Goal: Information Seeking & Learning: Learn about a topic

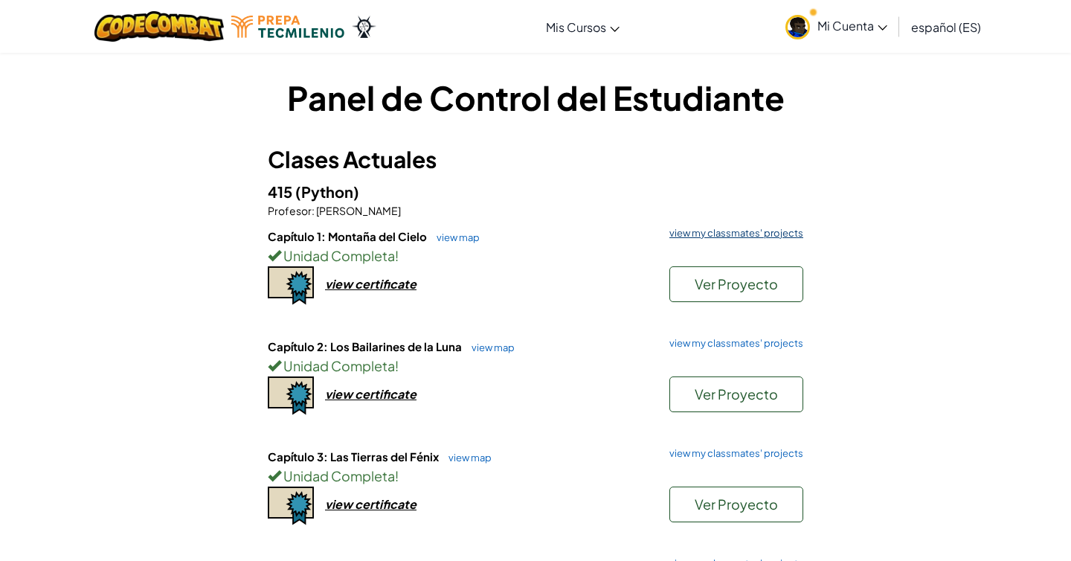
click at [709, 232] on link "view my classmates' projects" at bounding box center [732, 233] width 141 height 10
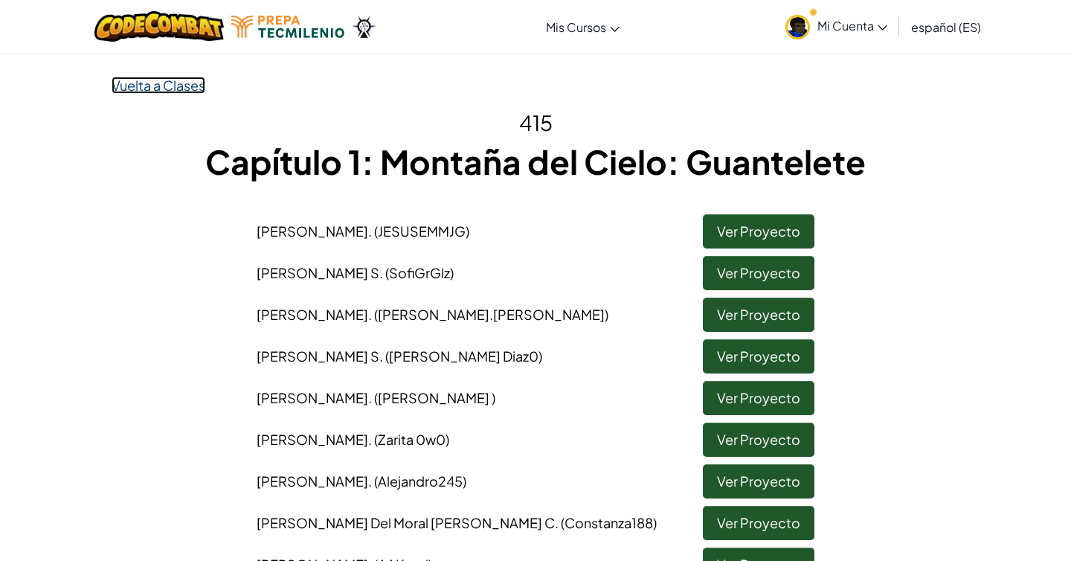
click at [163, 86] on link "Vuelta a Clases" at bounding box center [159, 85] width 94 height 17
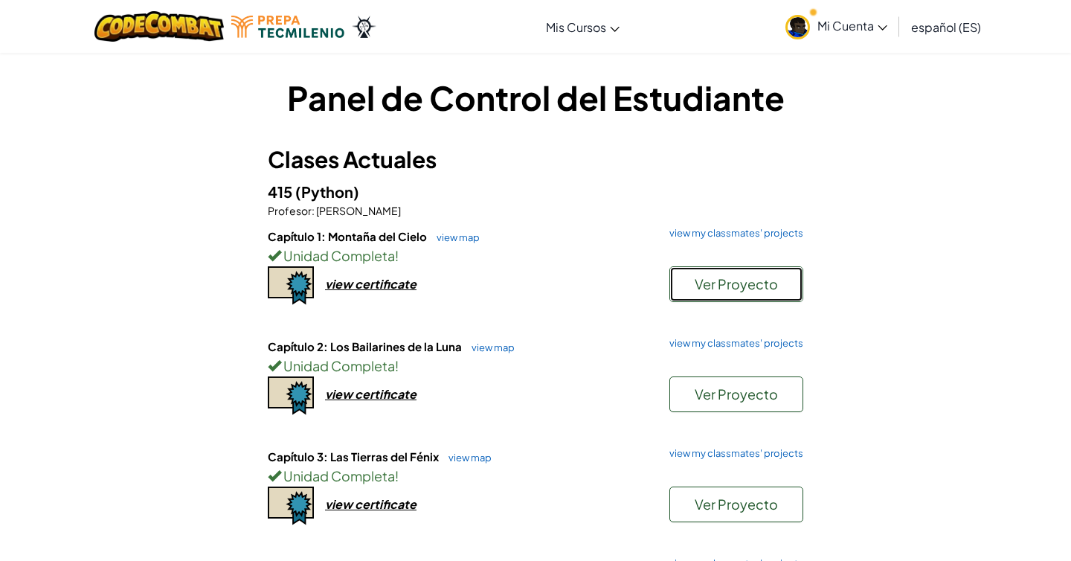
click at [697, 273] on button "Ver Proyecto" at bounding box center [737, 284] width 134 height 36
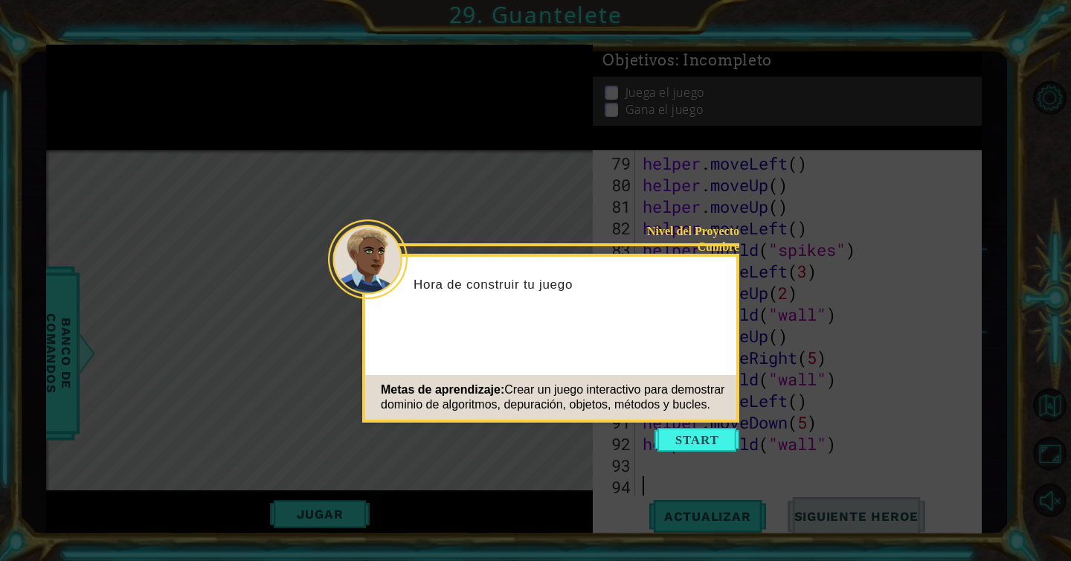
scroll to position [1748, 0]
click at [696, 437] on button "Start" at bounding box center [697, 440] width 85 height 24
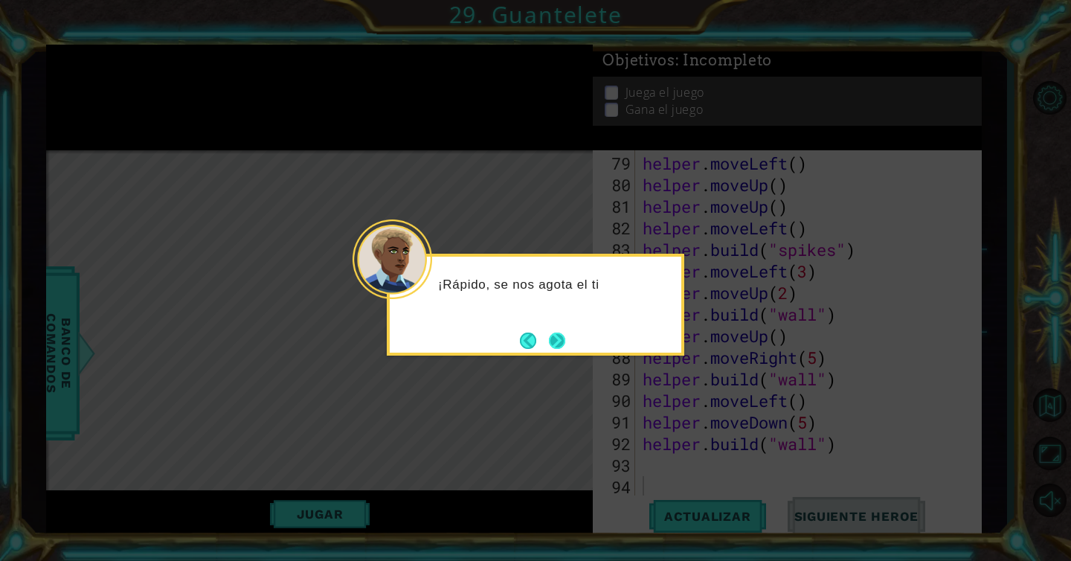
click at [553, 336] on button "Next" at bounding box center [557, 341] width 16 height 16
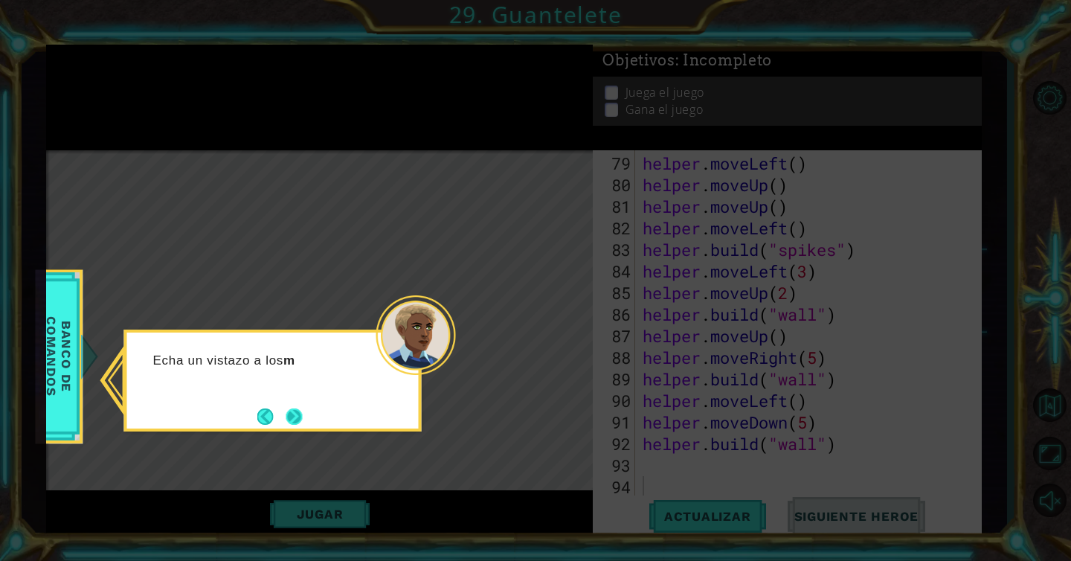
click at [286, 417] on button "Next" at bounding box center [294, 416] width 17 height 17
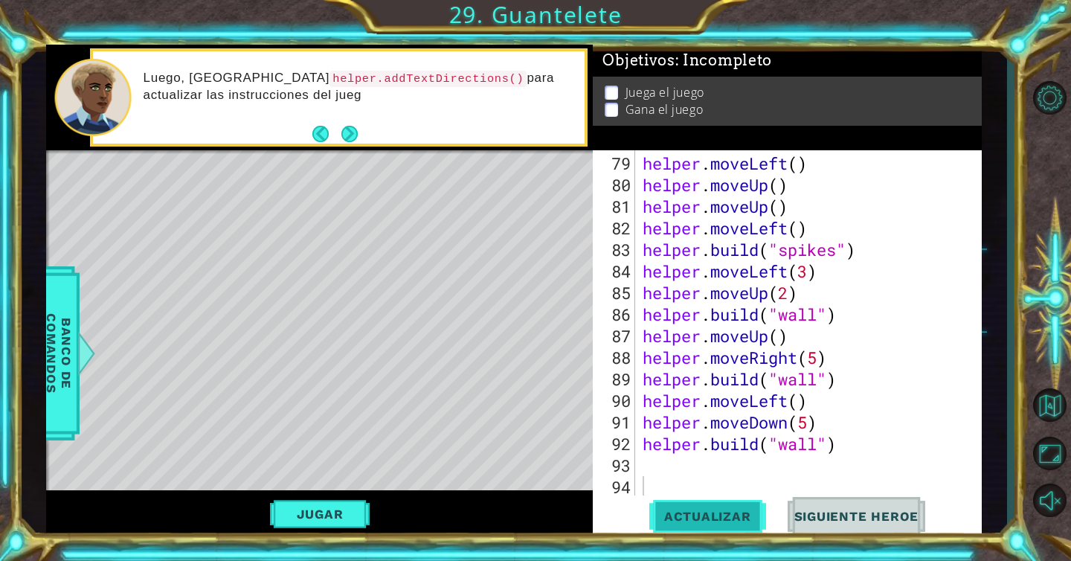
click at [690, 517] on span "Actualizar" at bounding box center [708, 516] width 117 height 15
click at [339, 510] on button "Jugar" at bounding box center [320, 514] width 100 height 28
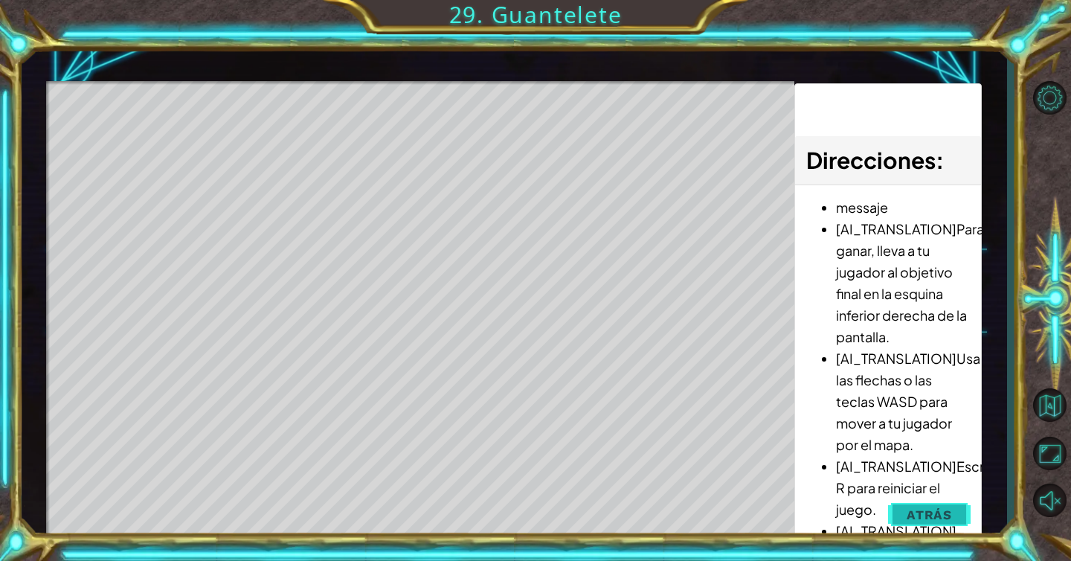
click at [931, 513] on span "Atrás" at bounding box center [929, 514] width 45 height 15
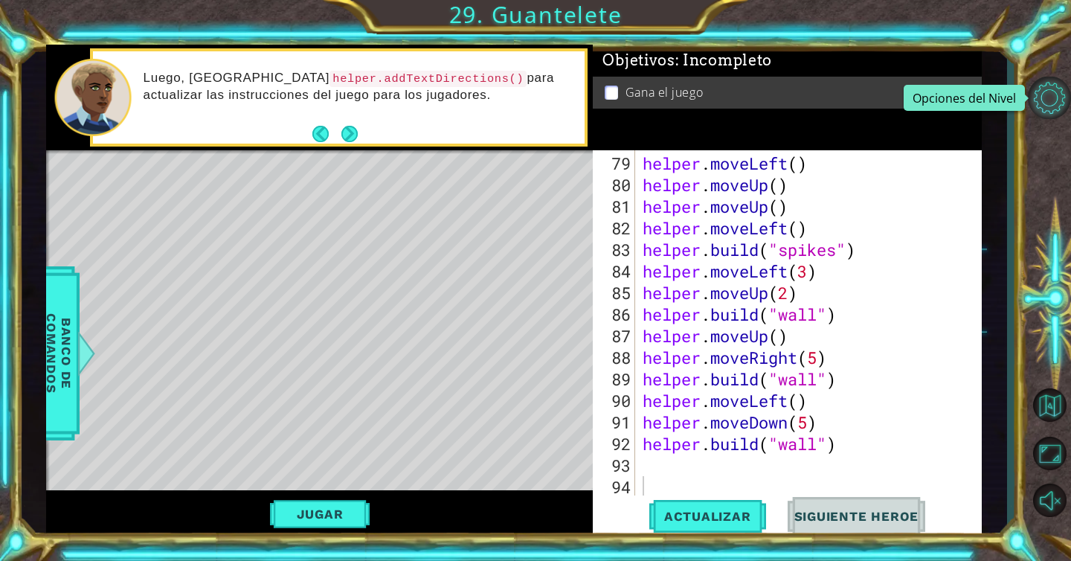
click at [1054, 100] on button "Opciones del Nivel" at bounding box center [1049, 98] width 43 height 42
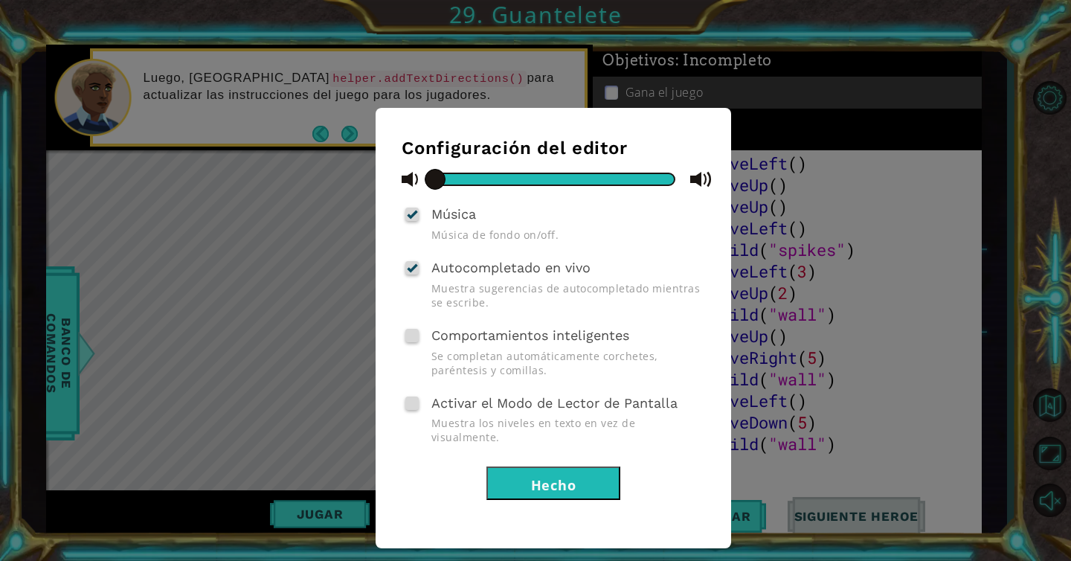
click at [1037, 379] on div "Configuración del editor Música Música de fondo on/off. Autocompletado en vivo …" at bounding box center [535, 280] width 1071 height 561
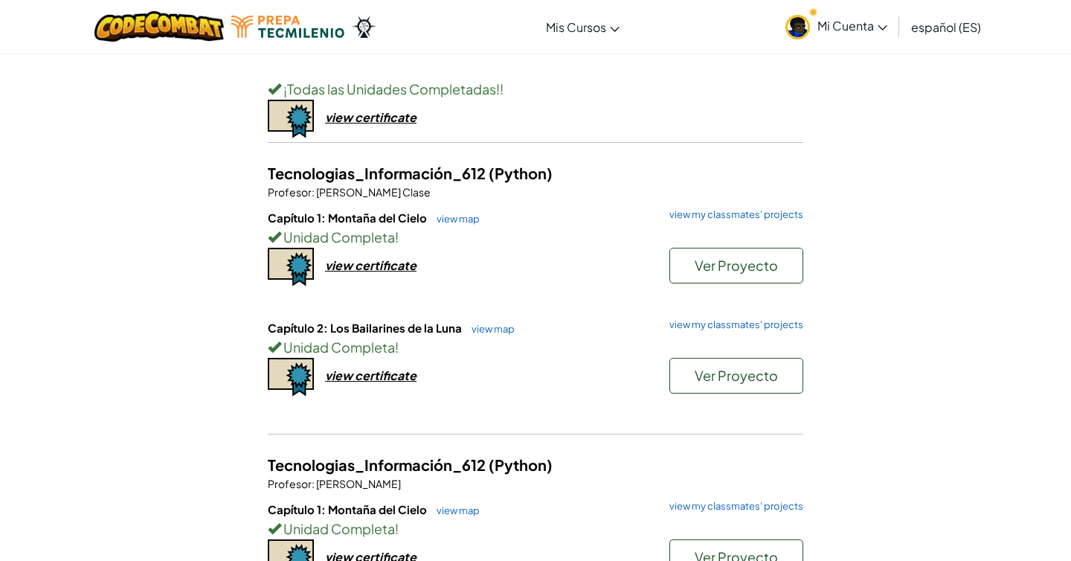
scroll to position [589, 0]
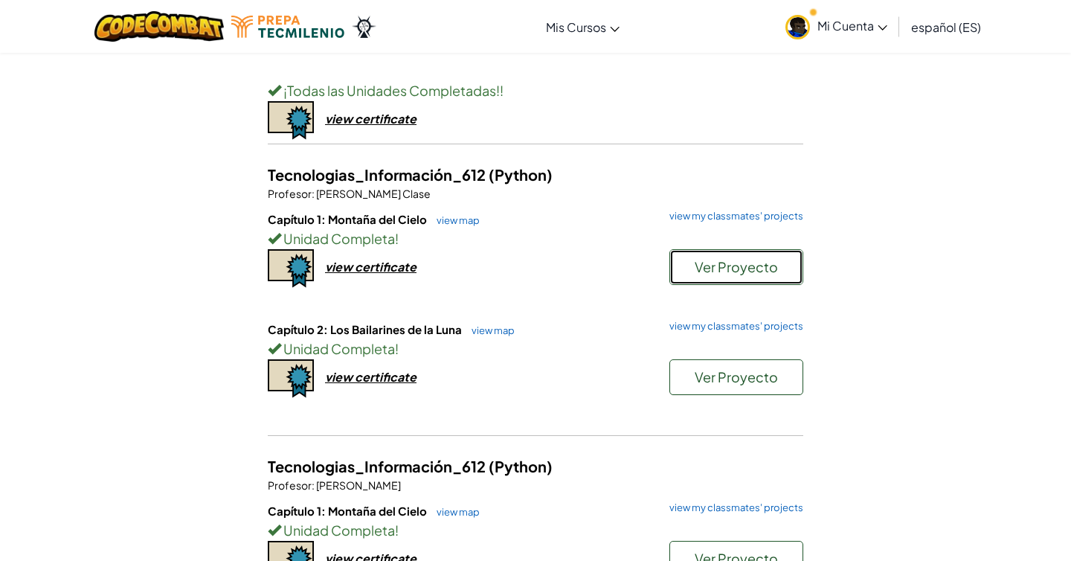
click at [701, 279] on button "Ver Proyecto" at bounding box center [737, 267] width 134 height 36
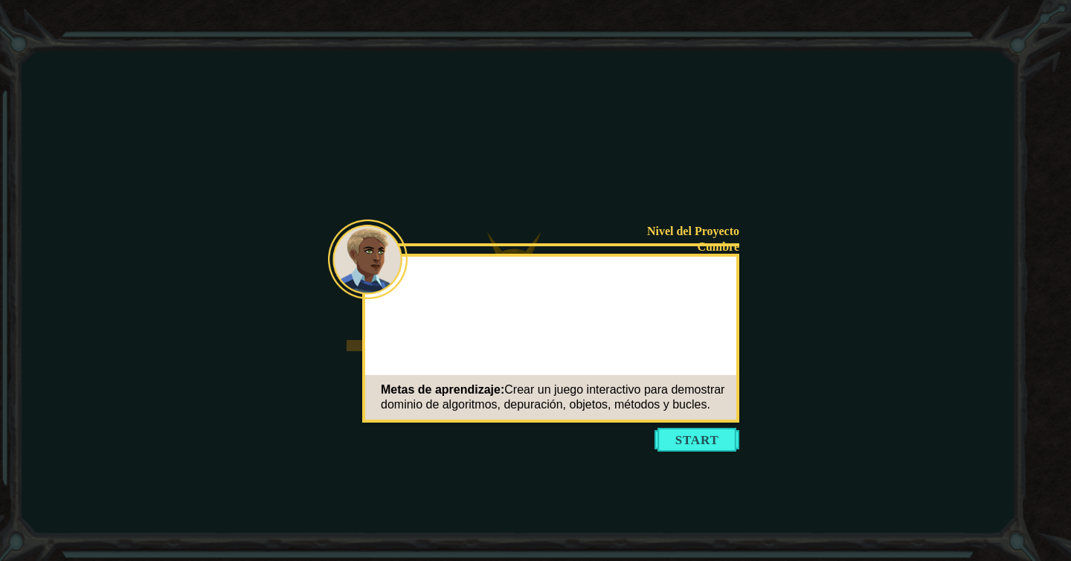
drag, startPoint x: 696, startPoint y: 444, endPoint x: 516, endPoint y: 354, distance: 201.3
click at [696, 444] on button "Start" at bounding box center [697, 440] width 85 height 24
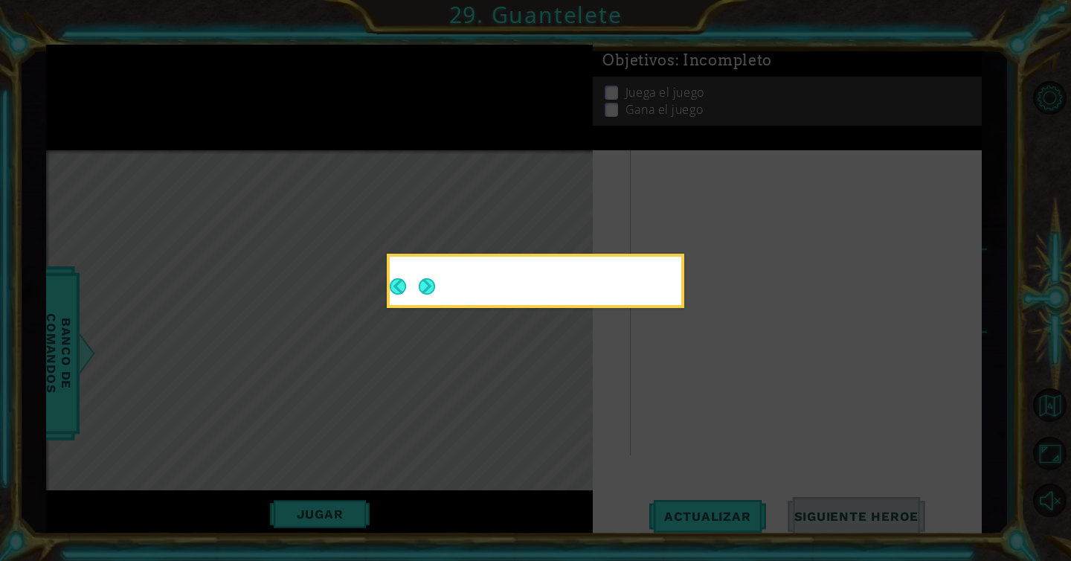
click at [445, 277] on div at bounding box center [536, 284] width 292 height 42
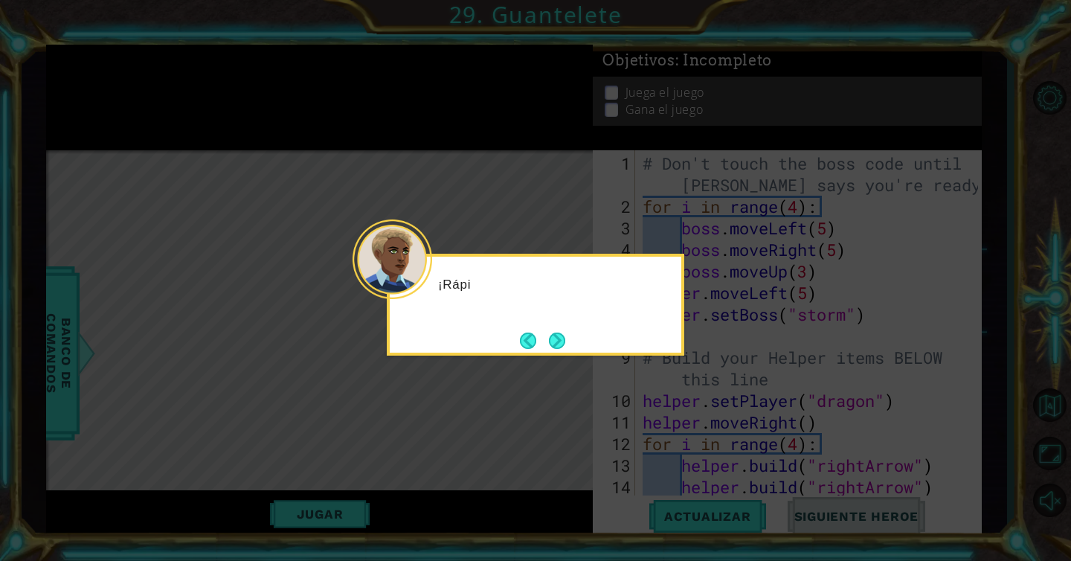
scroll to position [1748, 0]
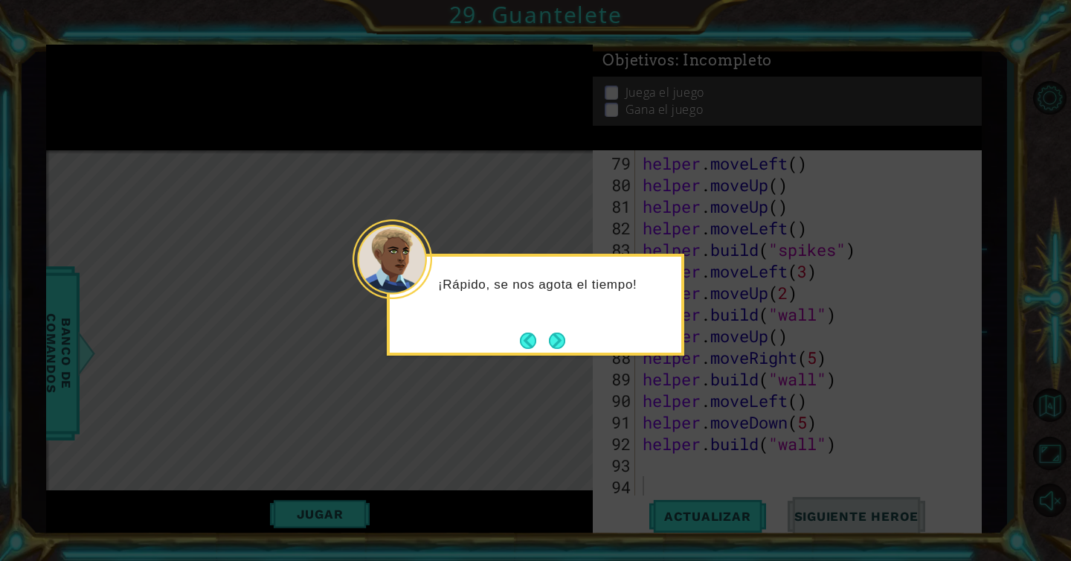
click at [570, 335] on div "¡Rápido, se nos agota el tiempo!" at bounding box center [536, 305] width 298 height 102
click at [565, 335] on button "Next" at bounding box center [557, 340] width 17 height 17
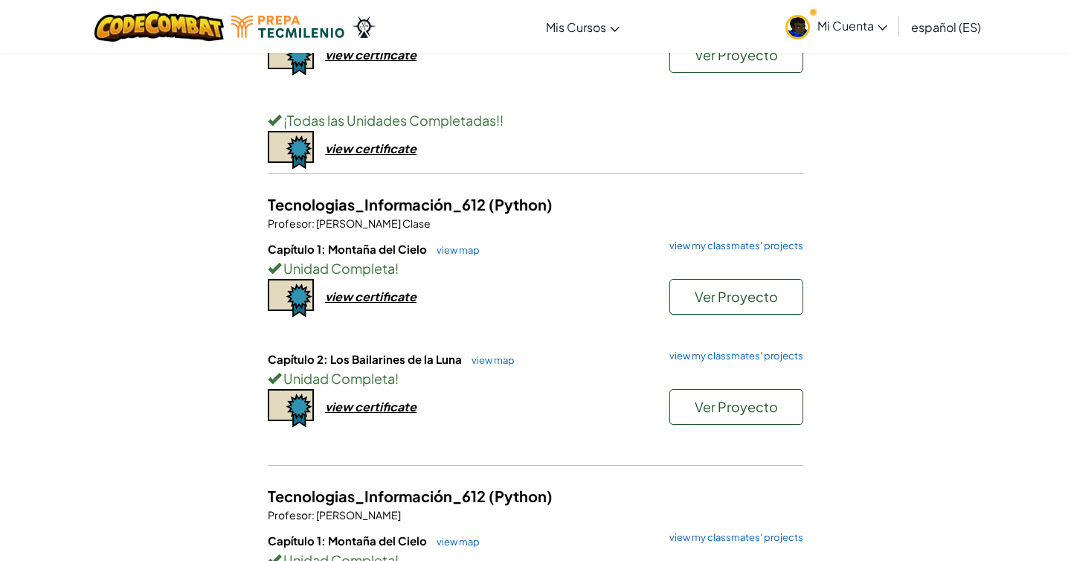
scroll to position [690, 0]
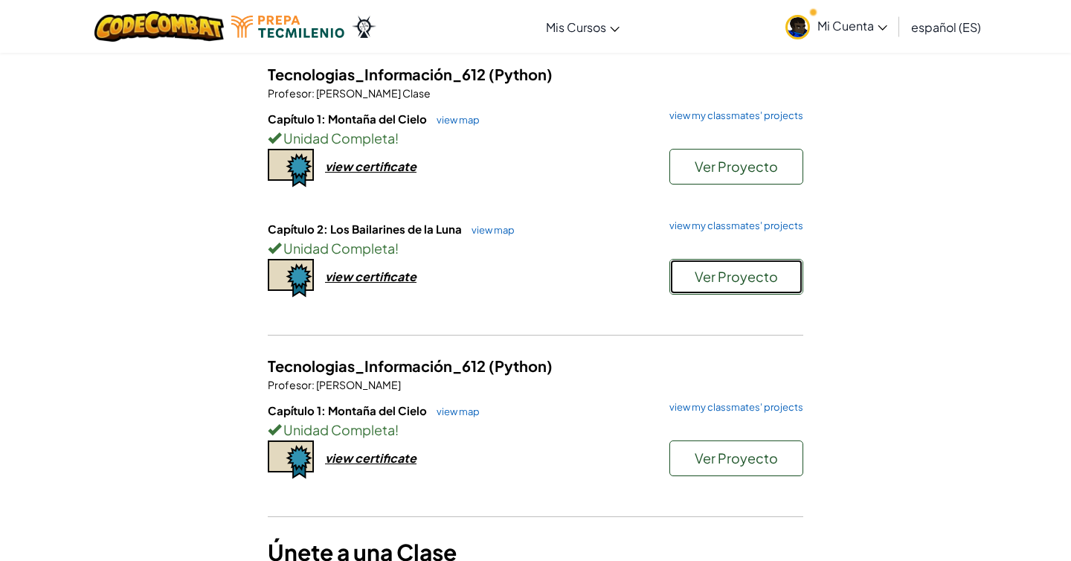
click at [748, 281] on span "Ver Proyecto" at bounding box center [736, 276] width 83 height 17
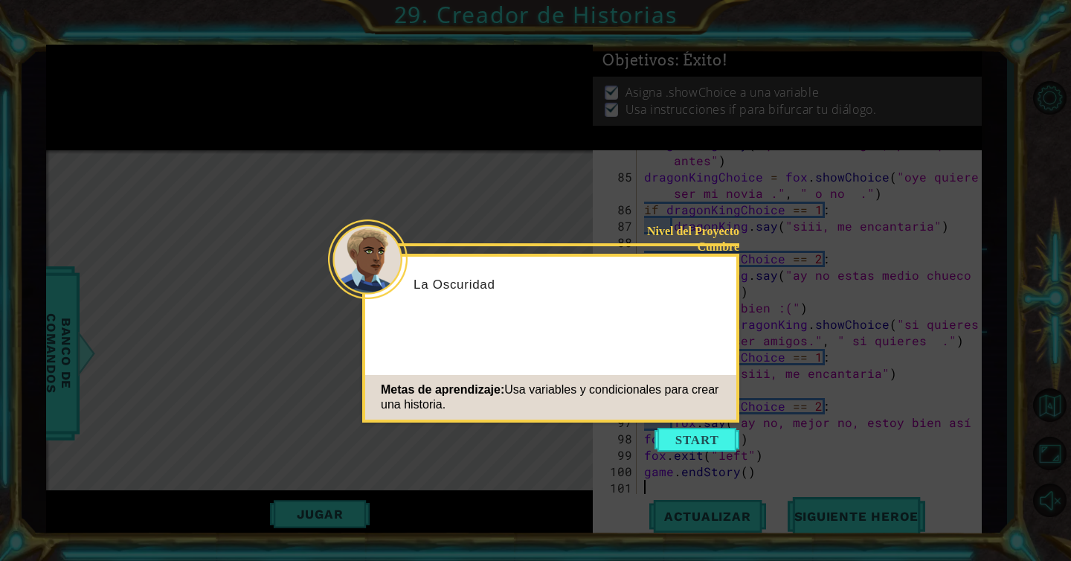
scroll to position [1753, 0]
click at [687, 439] on button "Start" at bounding box center [697, 440] width 85 height 24
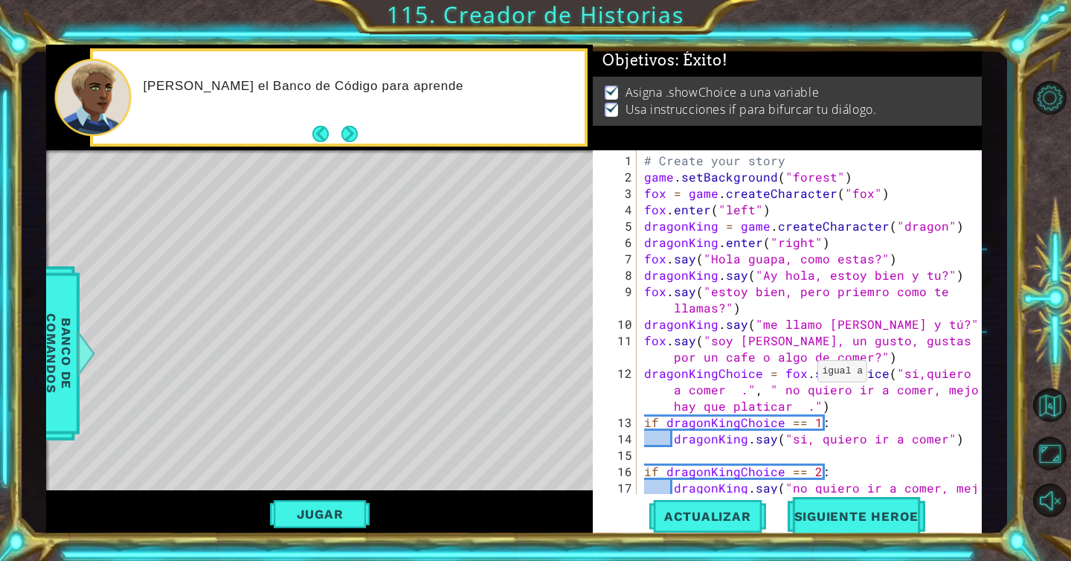
scroll to position [0, 0]
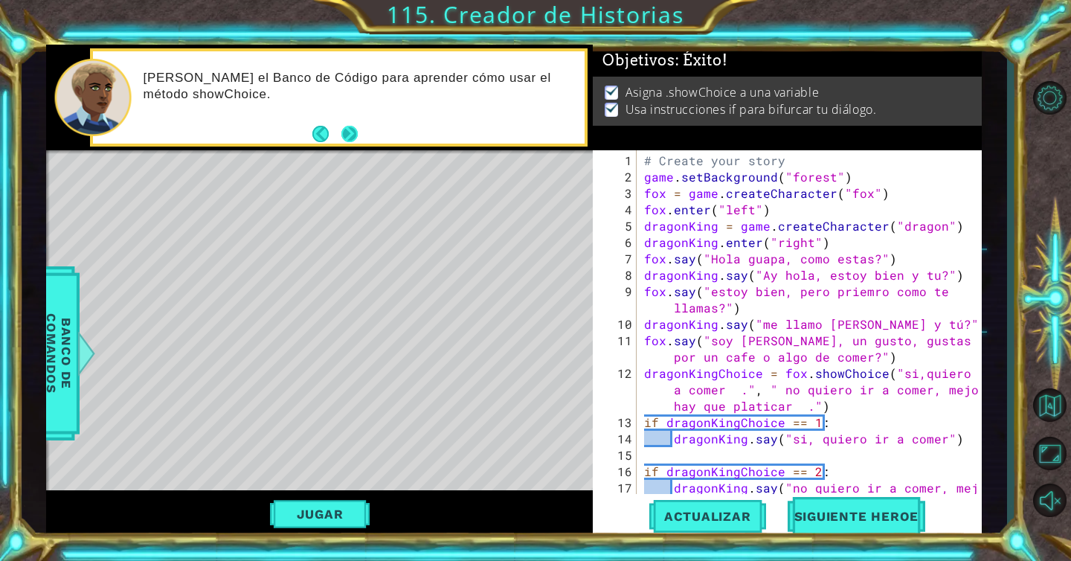
click at [356, 131] on button "Next" at bounding box center [349, 133] width 16 height 16
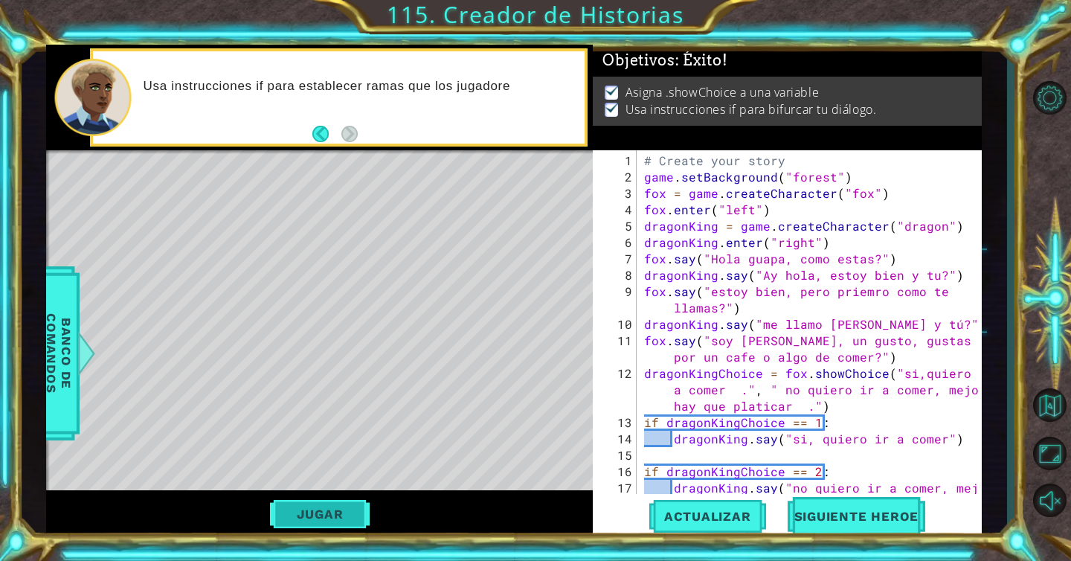
click at [336, 504] on button "Jugar" at bounding box center [320, 514] width 100 height 28
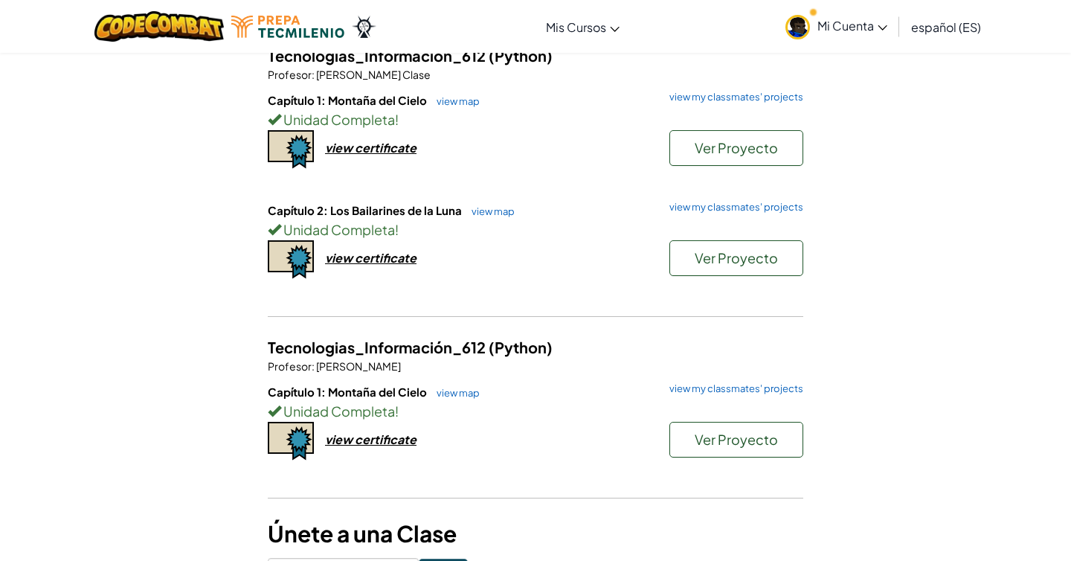
scroll to position [743, 0]
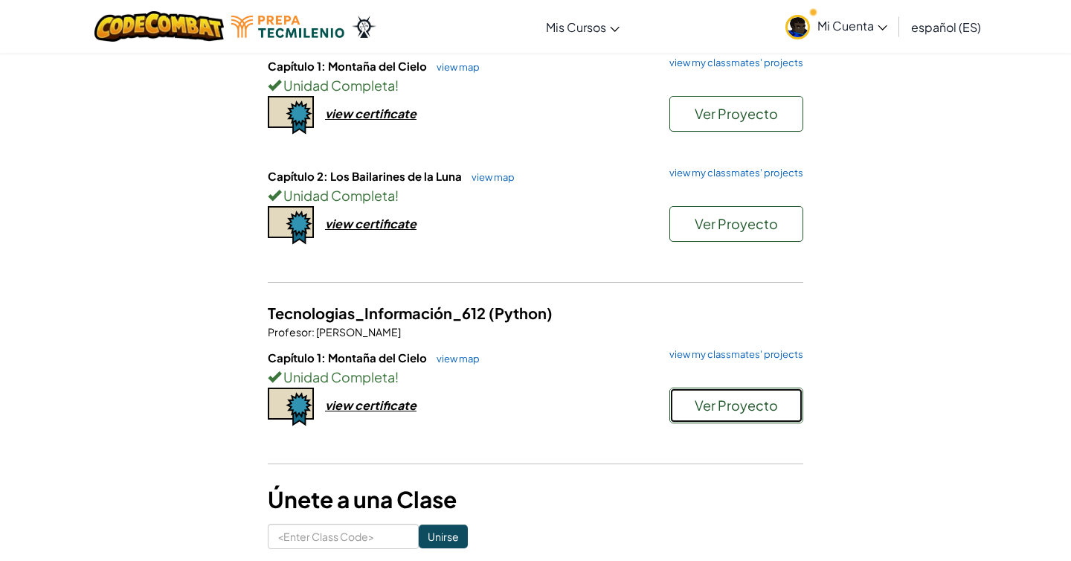
click at [715, 402] on span "Ver Proyecto" at bounding box center [736, 405] width 83 height 17
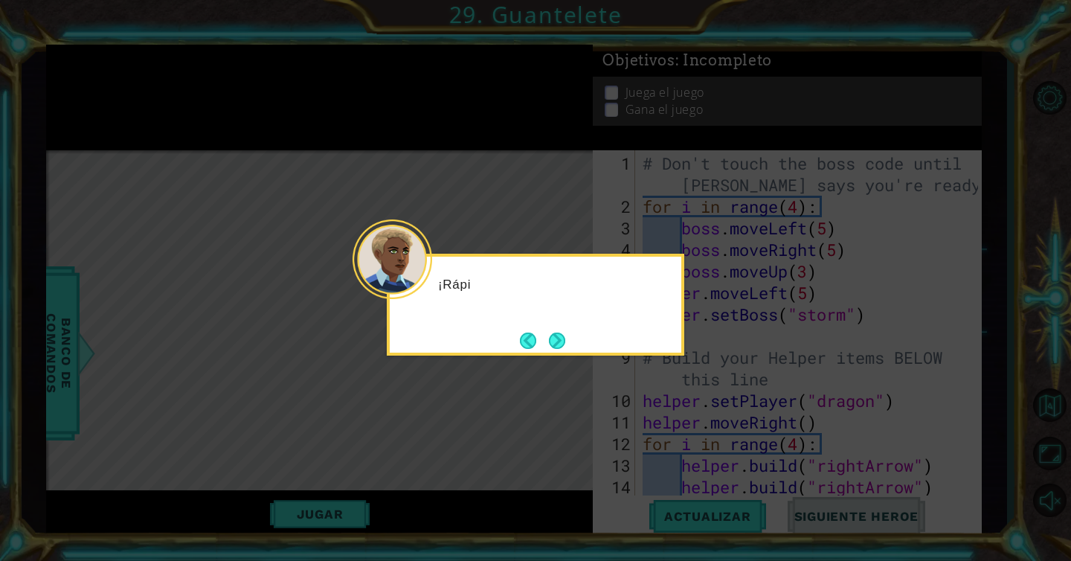
scroll to position [1748, 0]
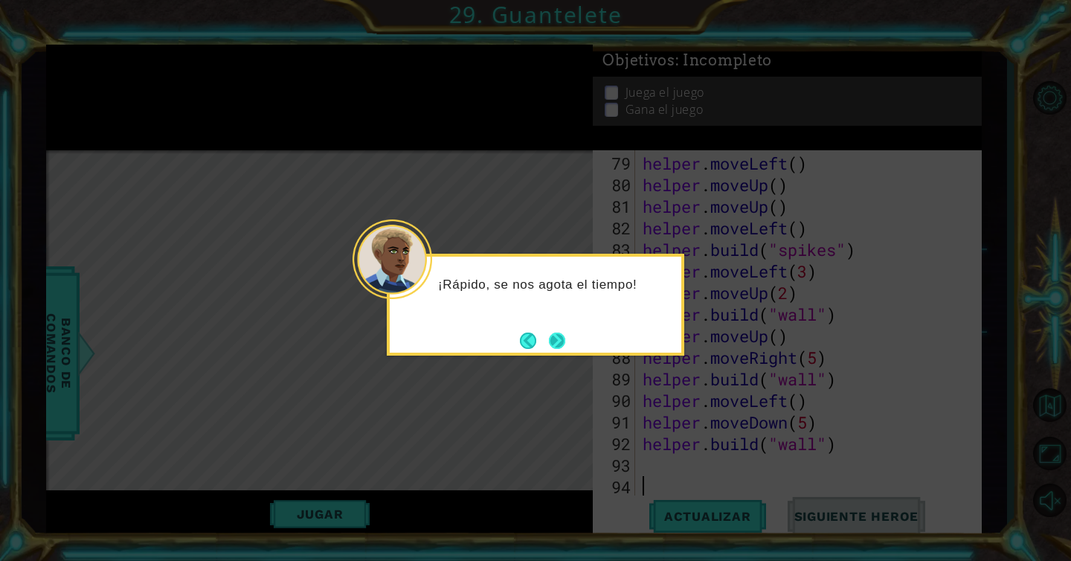
click at [560, 341] on button "Next" at bounding box center [557, 341] width 16 height 16
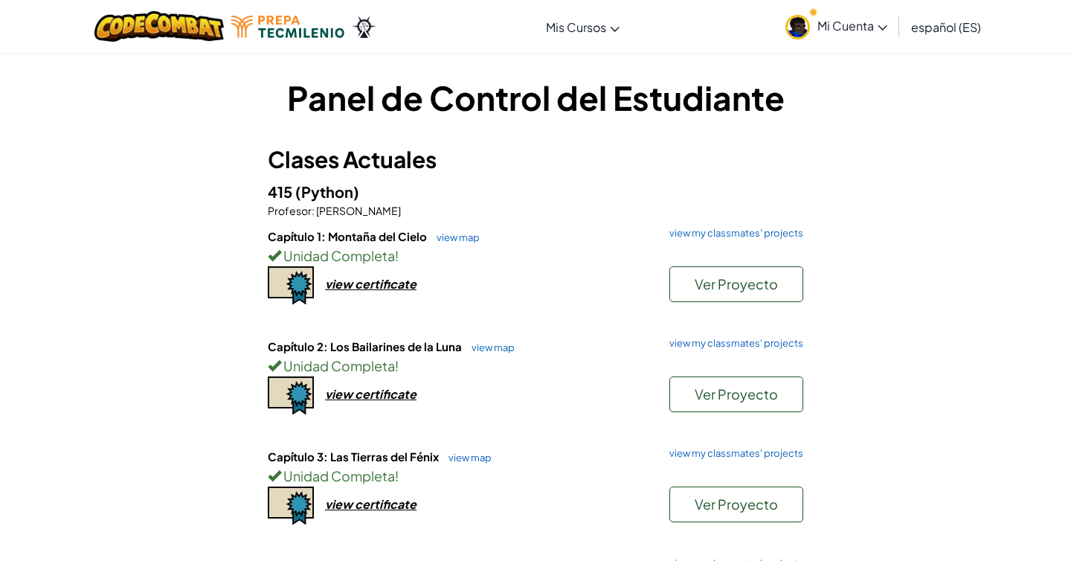
scroll to position [1, 0]
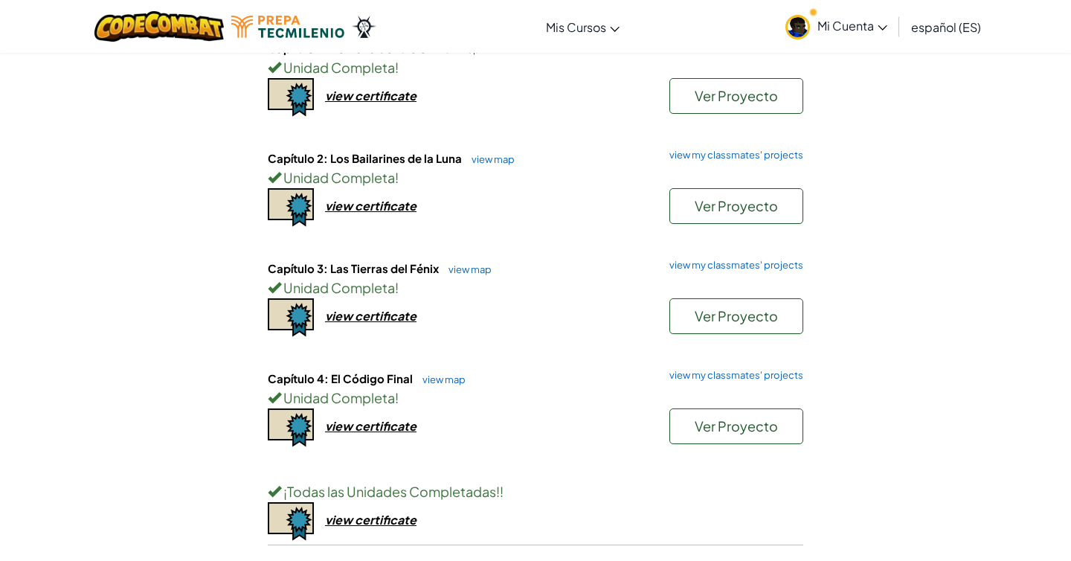
scroll to position [245, 0]
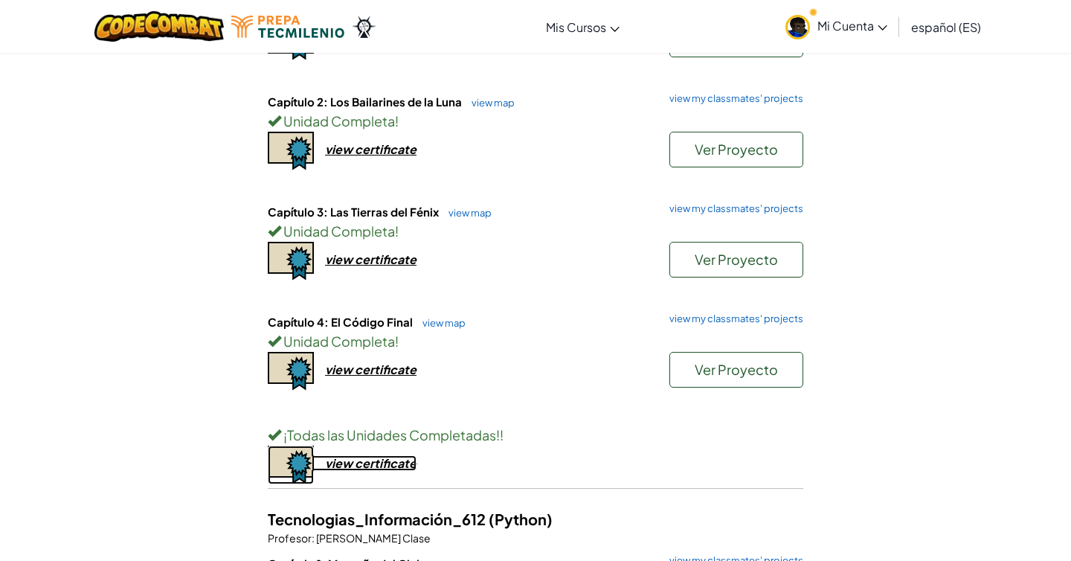
click at [384, 466] on div "view certificate" at bounding box center [371, 463] width 92 height 16
click at [752, 368] on span "Ver Proyecto" at bounding box center [736, 369] width 83 height 17
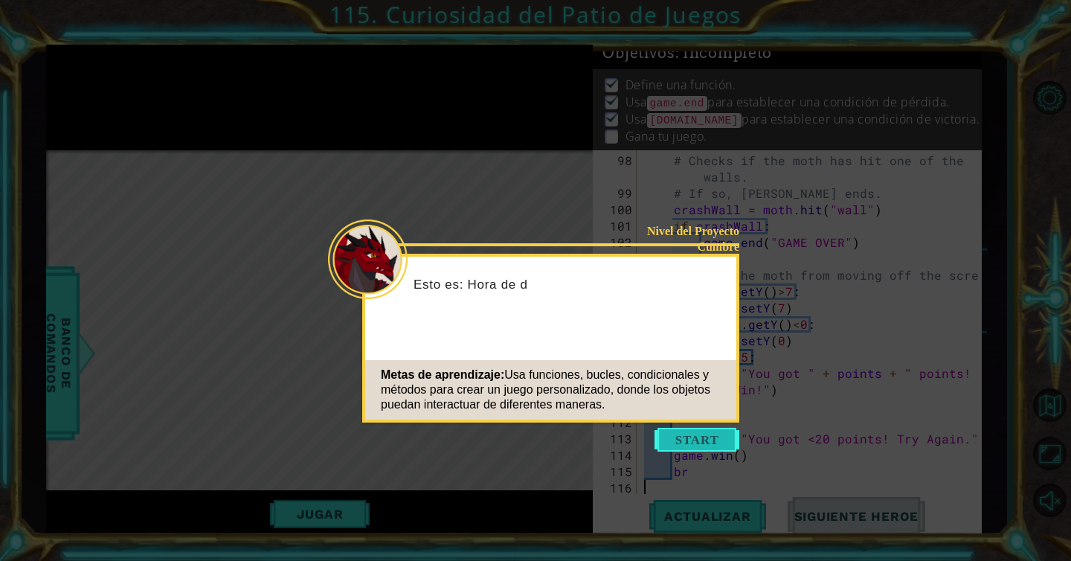
scroll to position [10, 0]
click at [699, 446] on button "Start" at bounding box center [697, 440] width 85 height 24
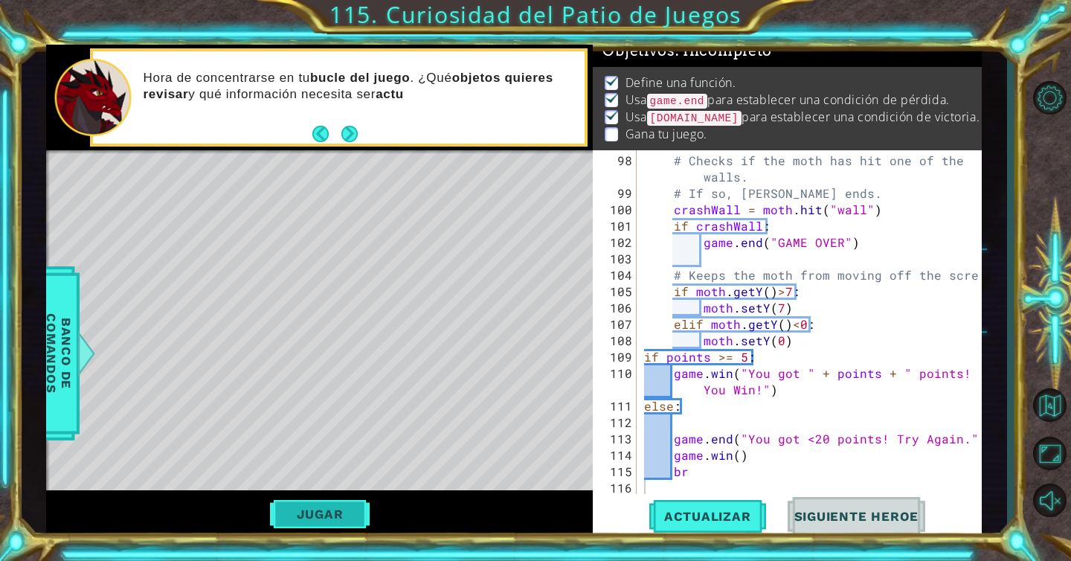
click at [332, 506] on button "Jugar" at bounding box center [320, 514] width 100 height 28
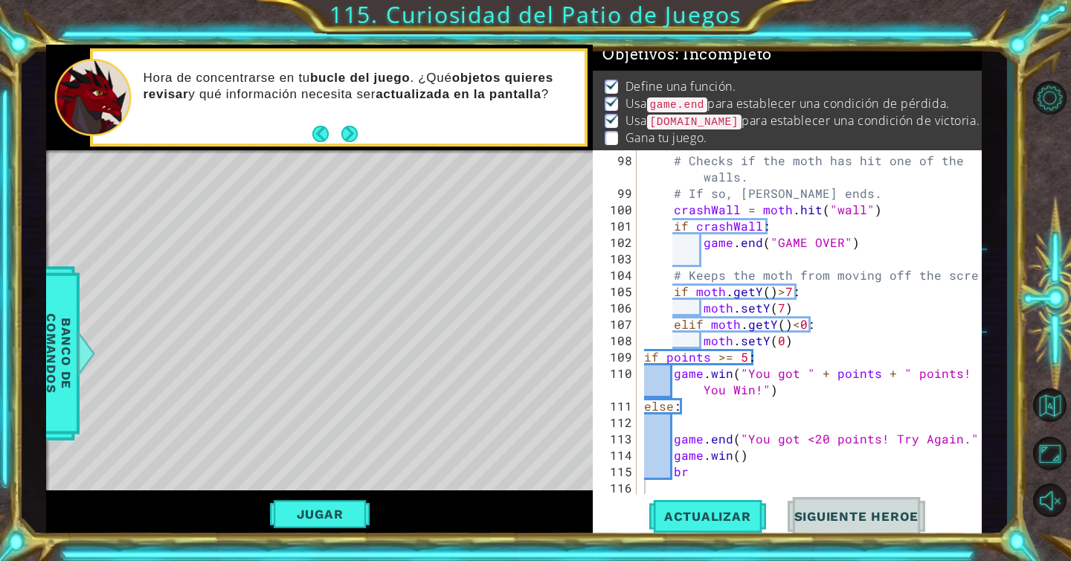
scroll to position [5, 0]
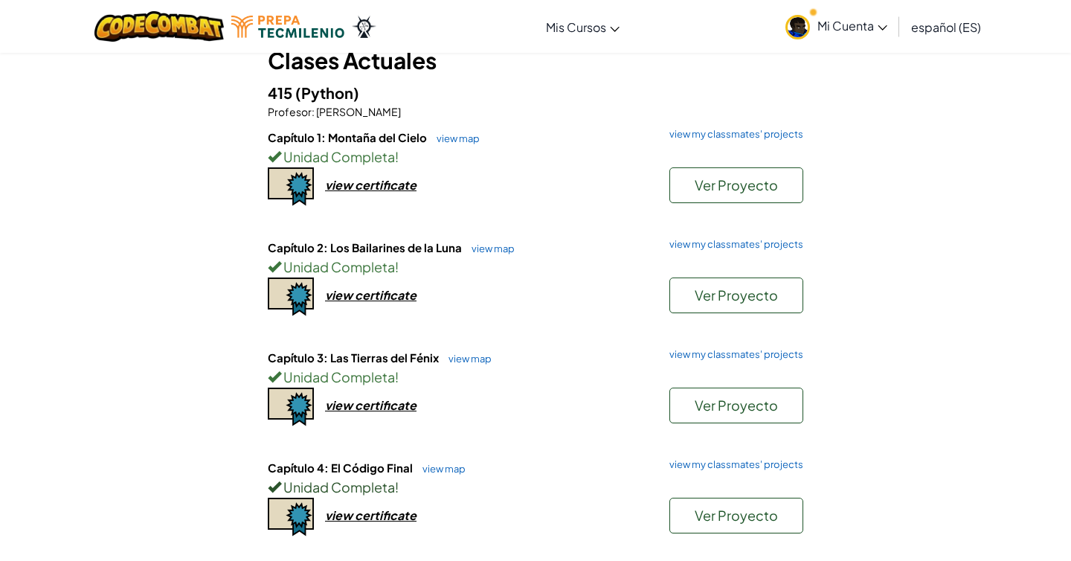
scroll to position [98, 0]
click at [704, 198] on button "Ver Proyecto" at bounding box center [737, 186] width 134 height 36
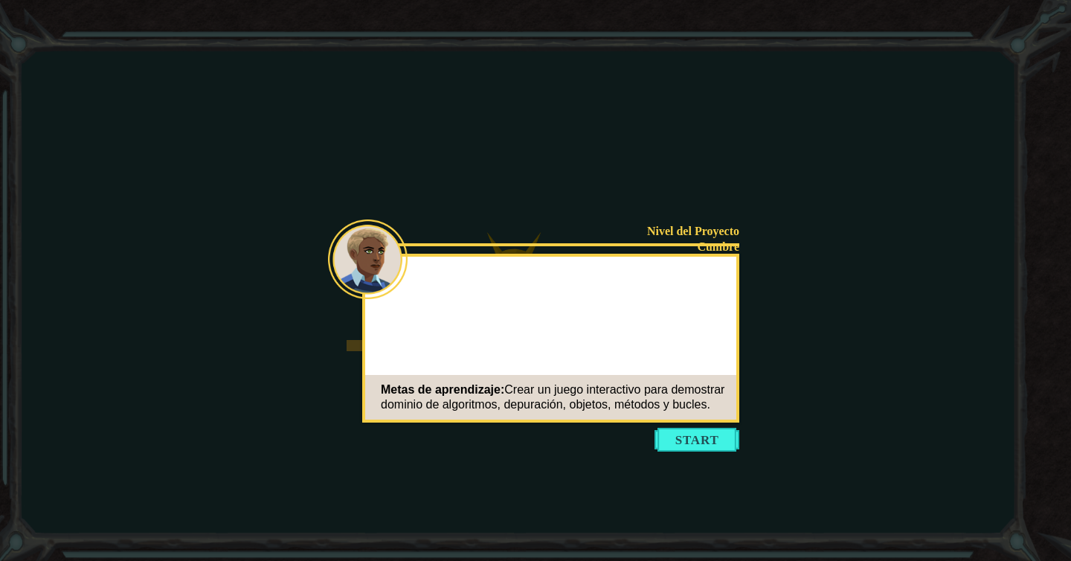
drag, startPoint x: 696, startPoint y: 442, endPoint x: 663, endPoint y: 427, distance: 36.0
click at [696, 443] on button "Start" at bounding box center [697, 440] width 85 height 24
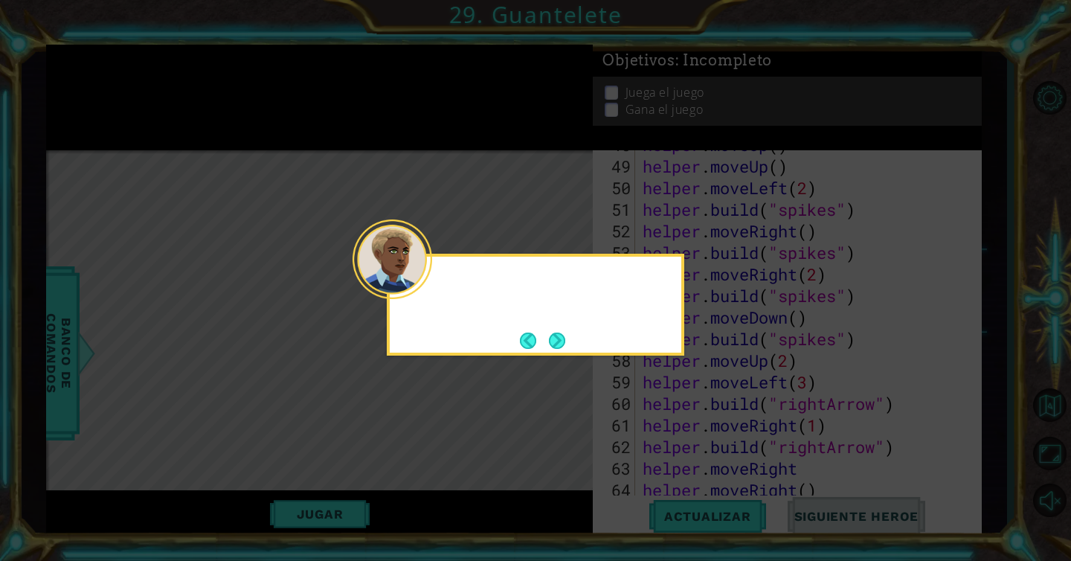
scroll to position [1748, 0]
click at [436, 289] on div at bounding box center [536, 284] width 292 height 42
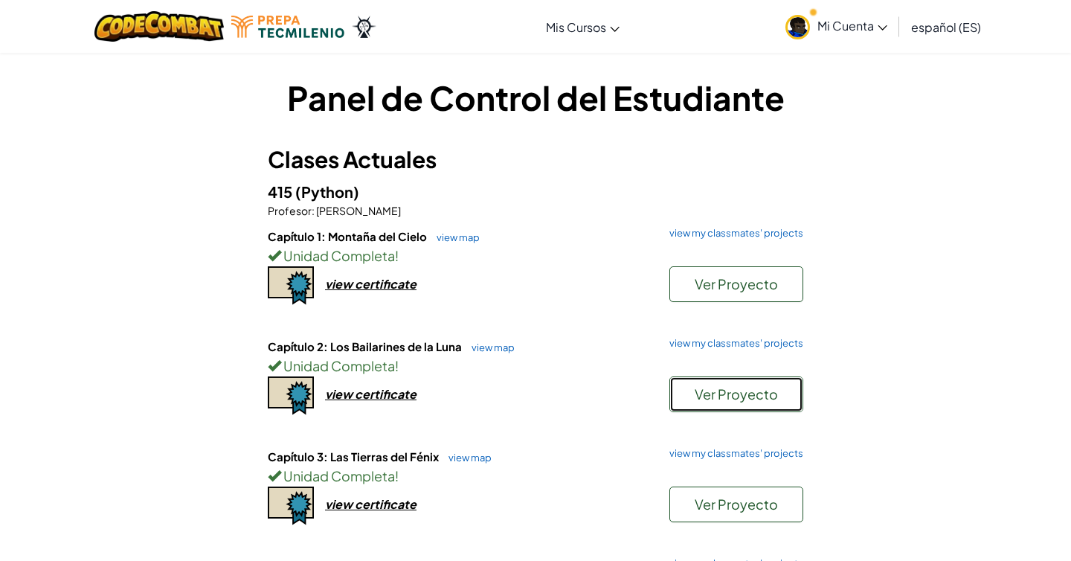
click at [706, 380] on button "Ver Proyecto" at bounding box center [737, 394] width 134 height 36
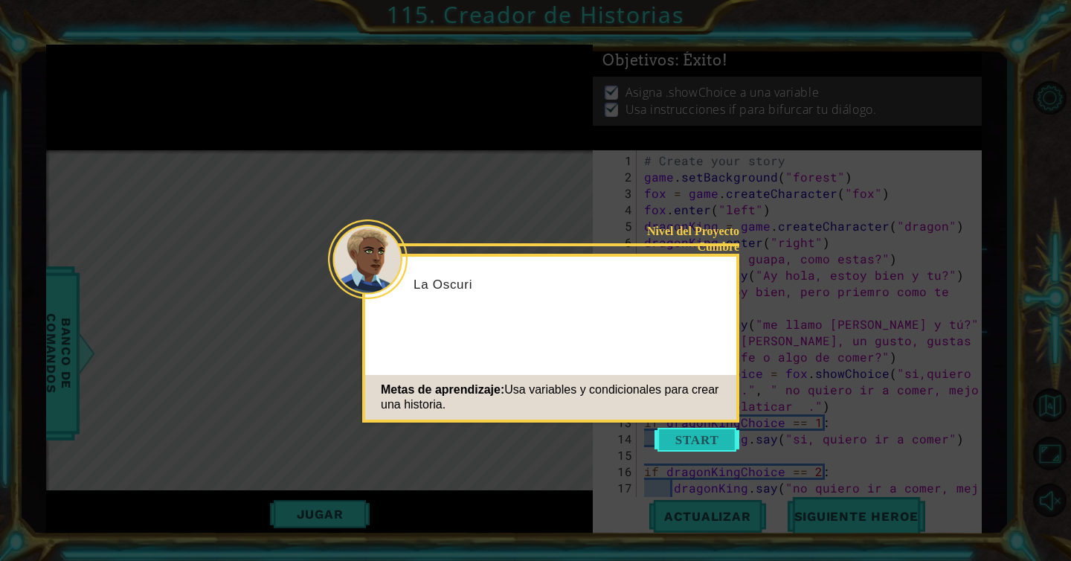
scroll to position [1753, 0]
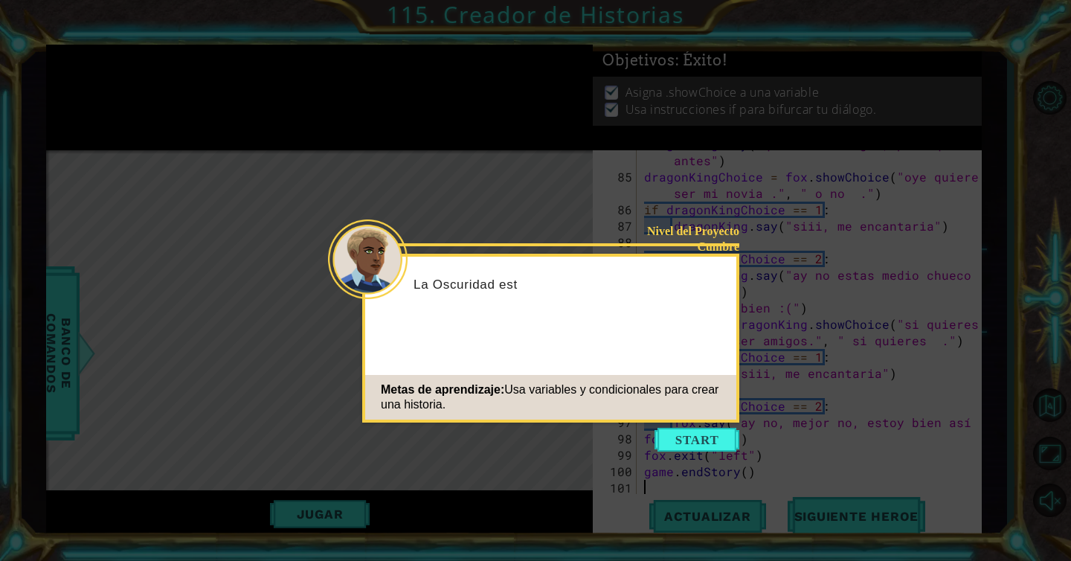
click at [704, 454] on icon at bounding box center [535, 280] width 1071 height 561
click at [701, 432] on button "Start" at bounding box center [697, 440] width 85 height 24
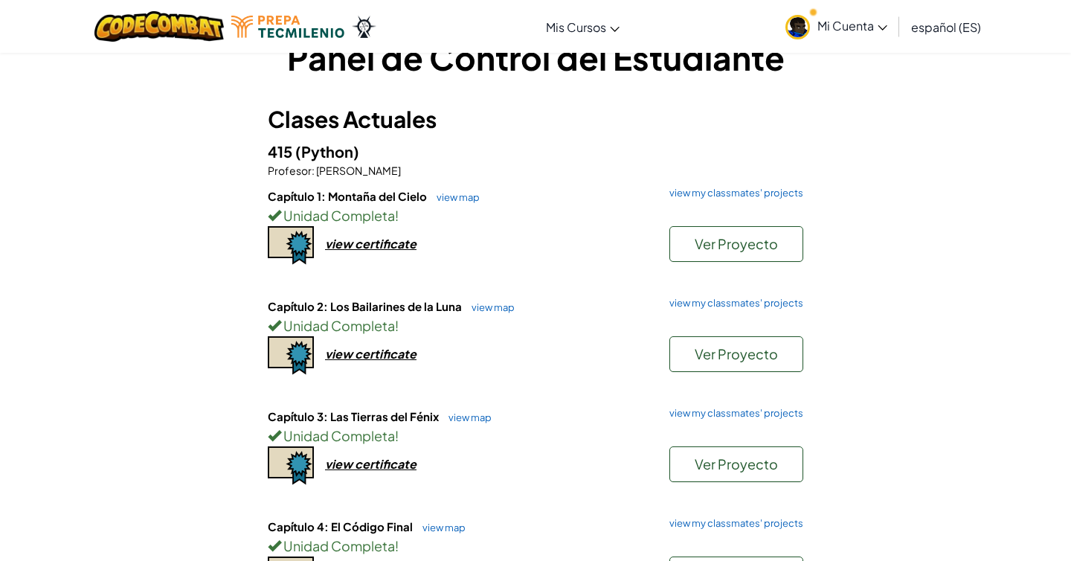
scroll to position [42, 0]
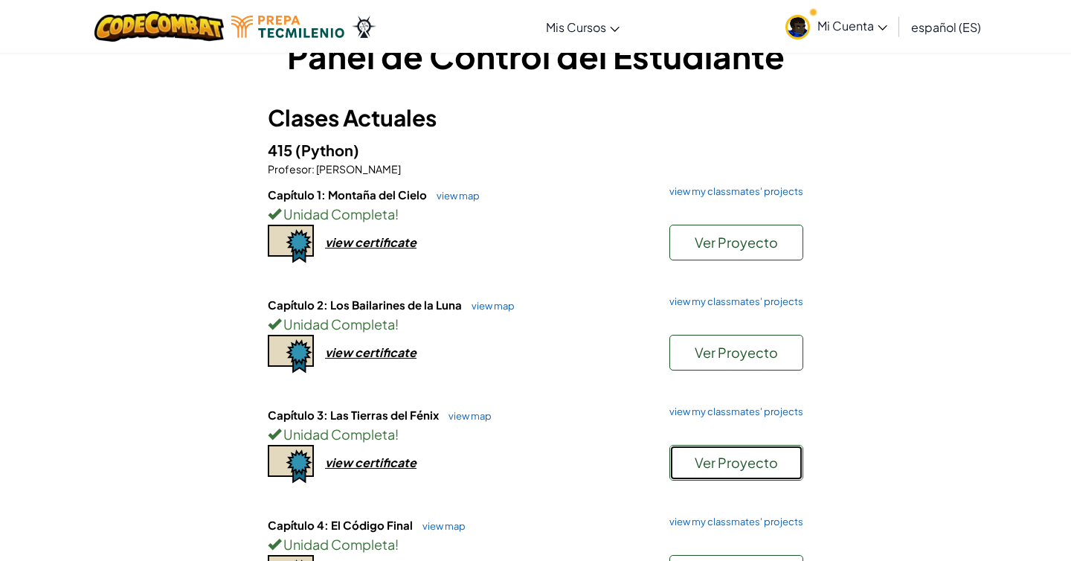
click at [716, 469] on span "Ver Proyecto" at bounding box center [736, 462] width 83 height 17
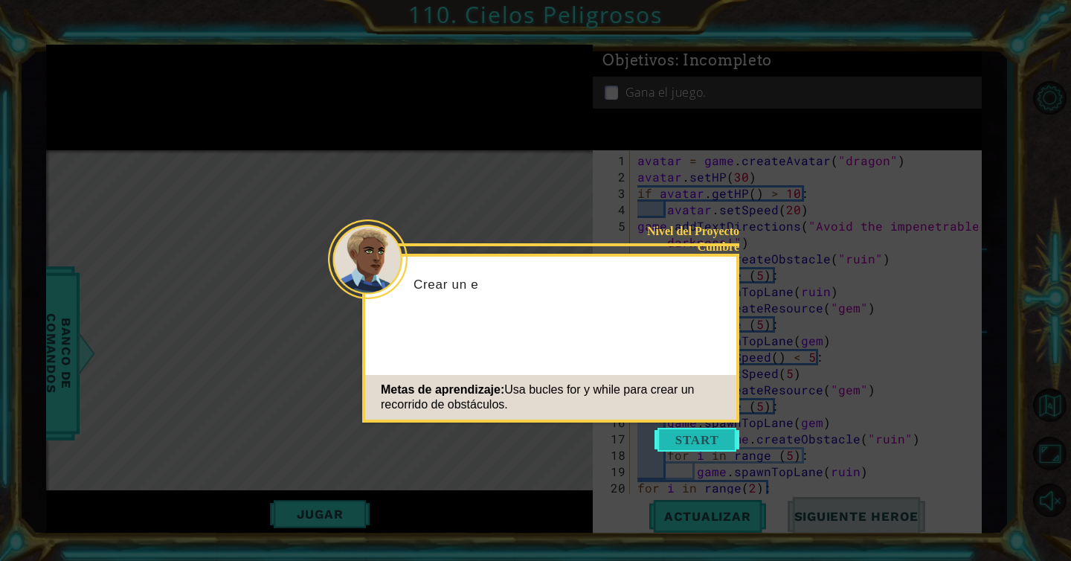
scroll to position [181, 0]
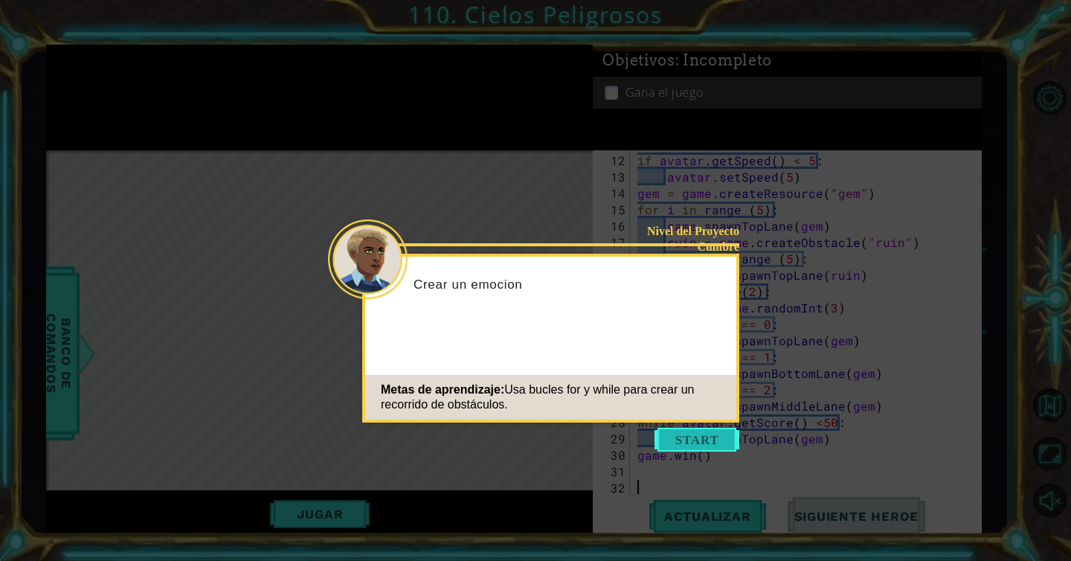
click at [681, 435] on button "Start" at bounding box center [697, 440] width 85 height 24
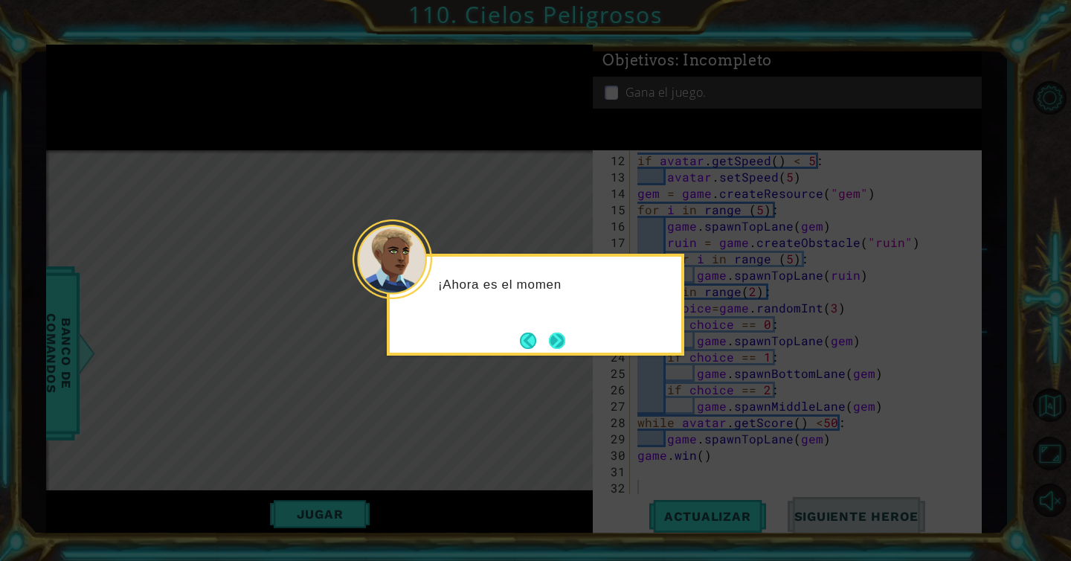
click at [554, 342] on button "Next" at bounding box center [557, 341] width 16 height 16
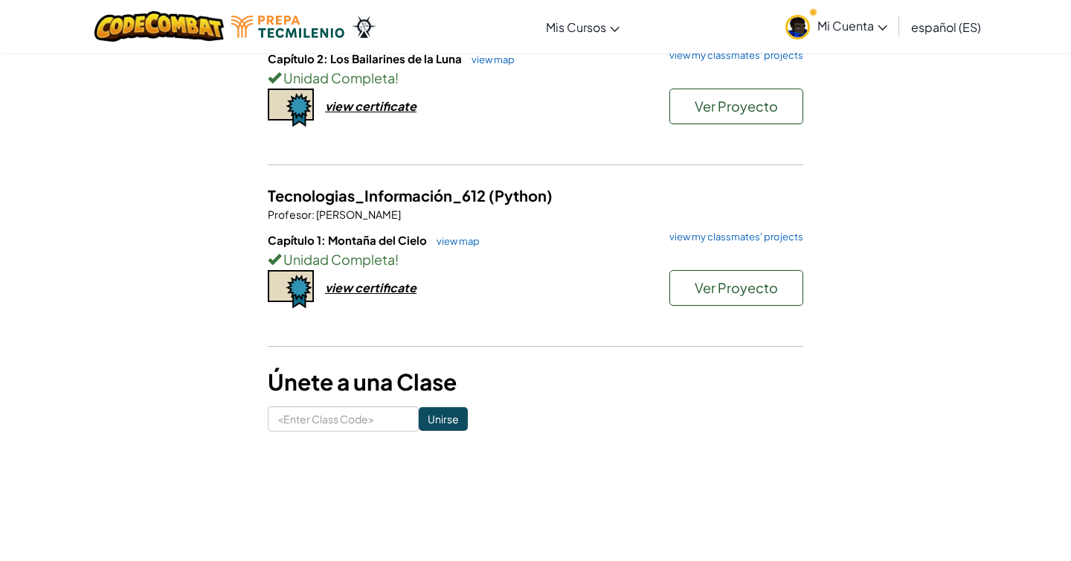
scroll to position [850, 0]
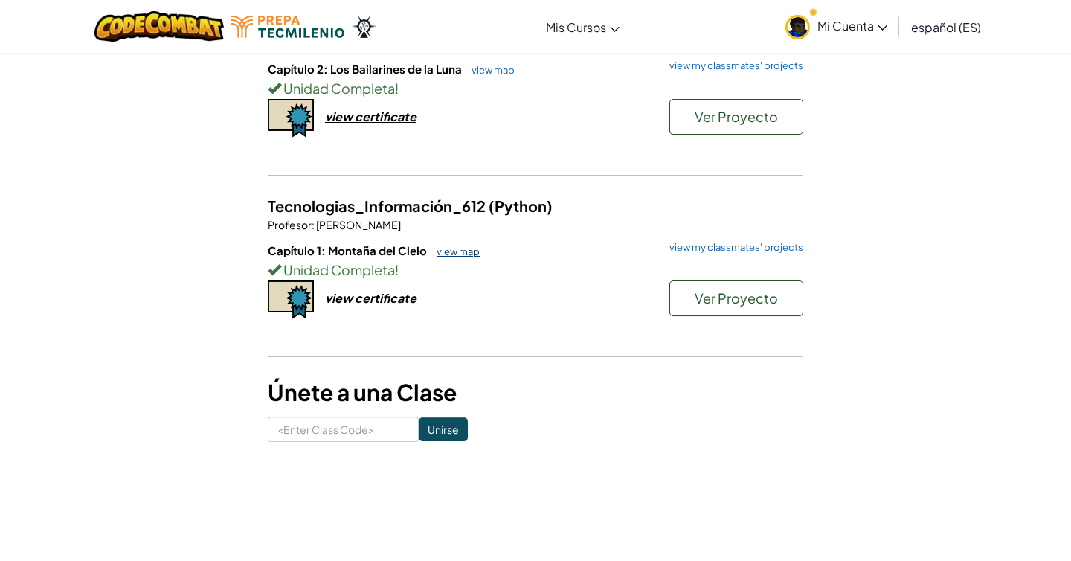
click at [443, 249] on link "view map" at bounding box center [454, 252] width 51 height 12
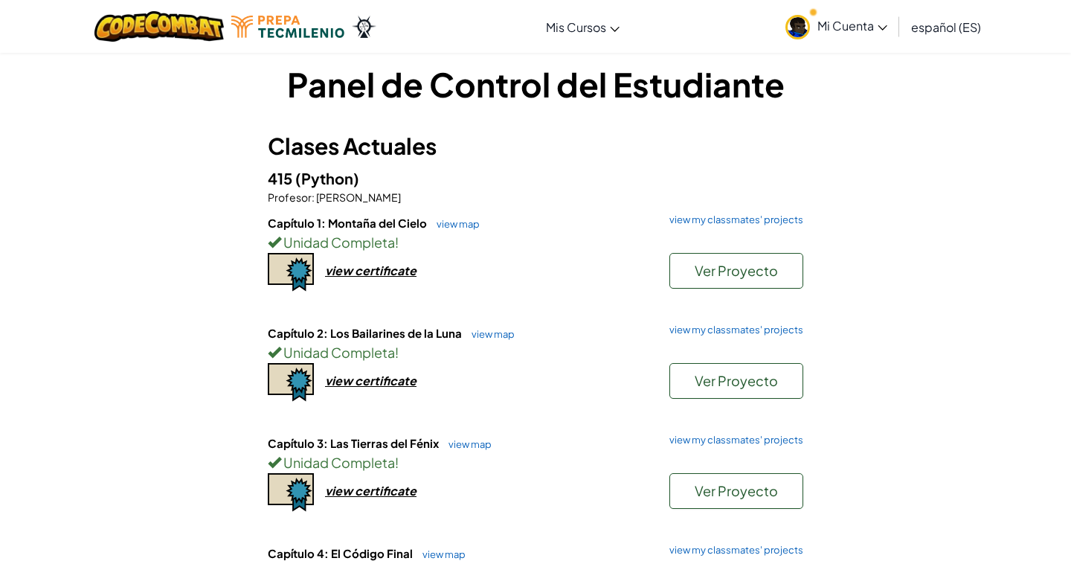
scroll to position [33, 0]
